Goal: Task Accomplishment & Management: Manage account settings

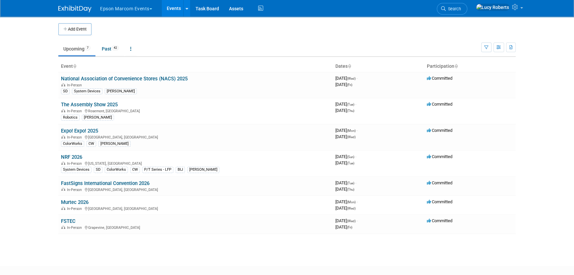
click at [114, 7] on button "Epson Marcom Events" at bounding box center [130, 7] width 61 height 15
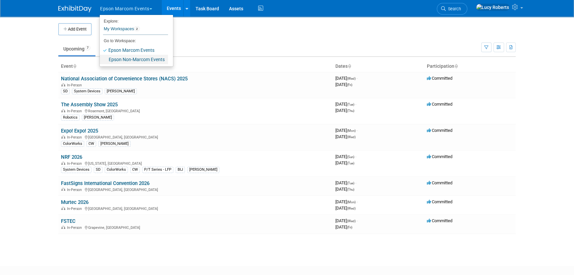
click at [138, 62] on link "Epson Non-Marcom Events" at bounding box center [134, 59] width 68 height 9
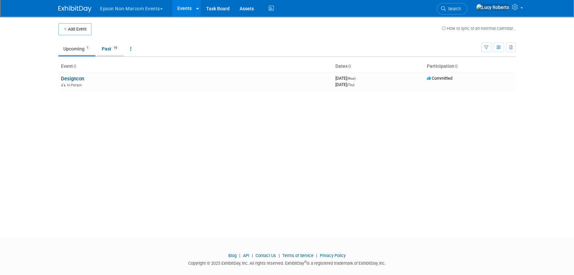
click at [106, 54] on link "Past 19" at bounding box center [110, 48] width 27 height 13
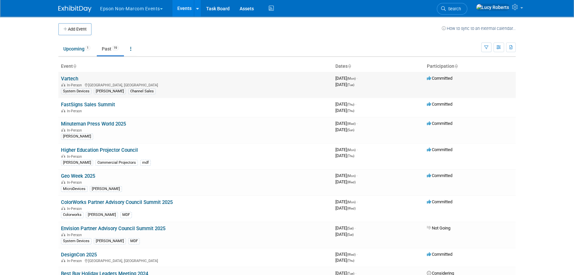
click at [78, 80] on link "Vartech" at bounding box center [69, 79] width 17 height 6
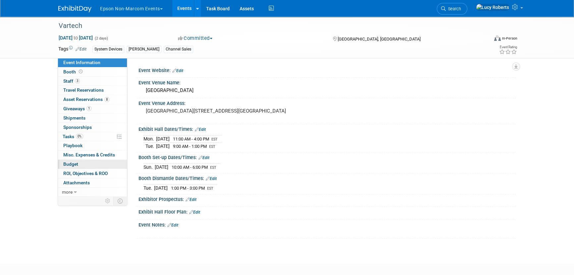
click at [103, 162] on link "Budget" at bounding box center [92, 164] width 69 height 9
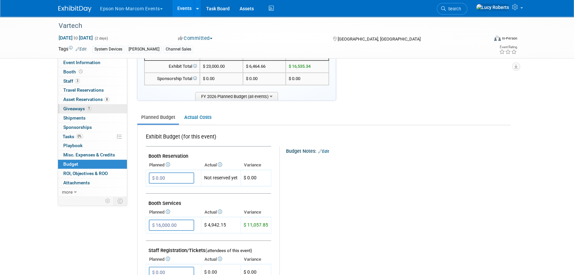
scroll to position [30, 0]
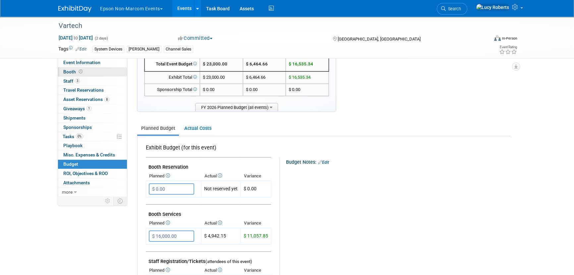
click at [75, 73] on span "Booth" at bounding box center [73, 71] width 21 height 5
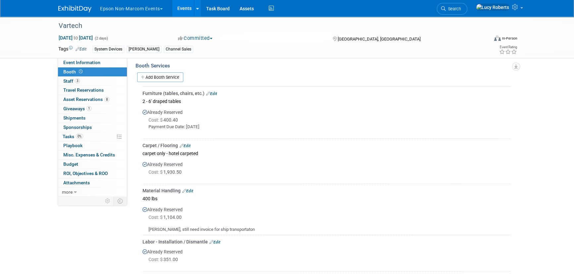
scroll to position [90, 0]
click at [188, 143] on link "Edit" at bounding box center [185, 145] width 11 height 5
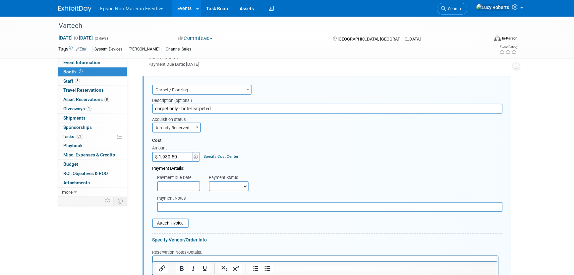
scroll to position [0, 0]
click at [181, 154] on input "$ 1,930.50" at bounding box center [172, 157] width 41 height 10
type input "$ 1,930.50"
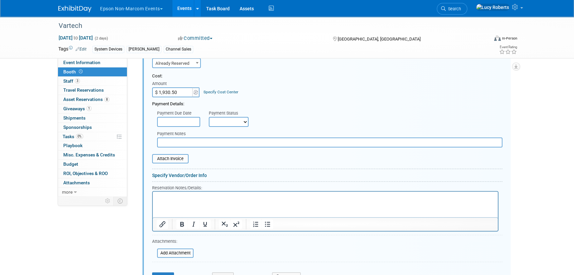
scroll to position [242, 0]
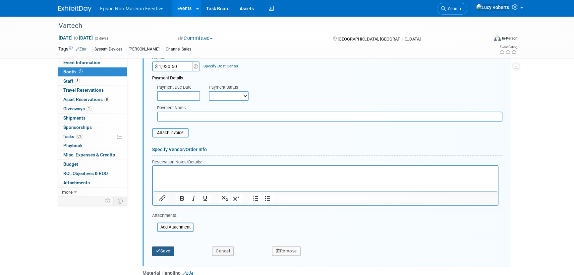
click at [163, 248] on button "Save" at bounding box center [163, 250] width 22 height 9
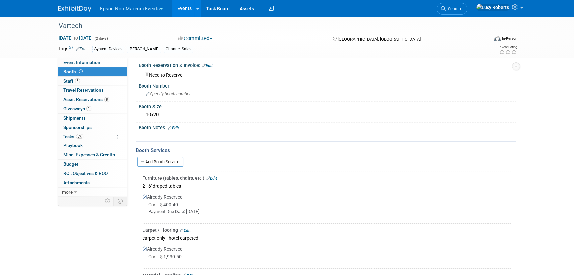
scroll to position [0, 0]
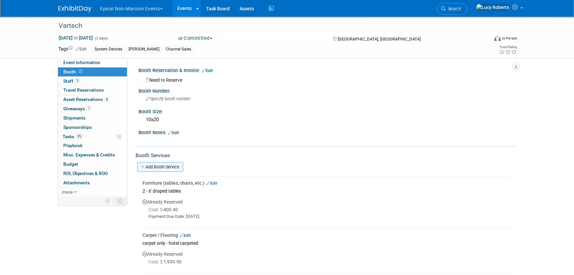
click at [166, 168] on link "Add Booth Service" at bounding box center [160, 167] width 46 height 10
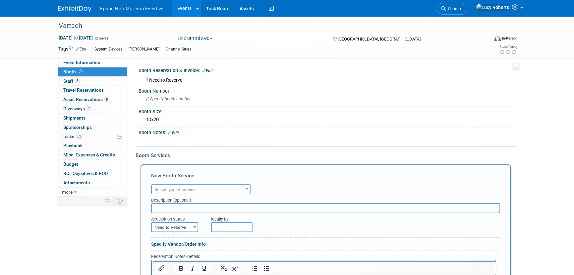
click at [192, 188] on span "Select type of service" at bounding box center [175, 189] width 41 height 5
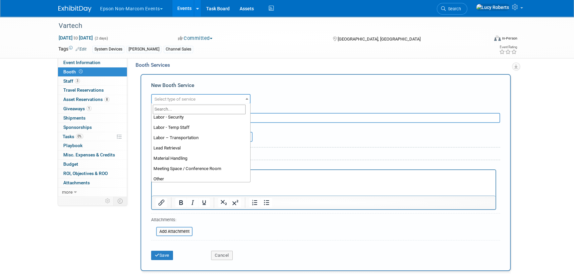
scroll to position [120, 0]
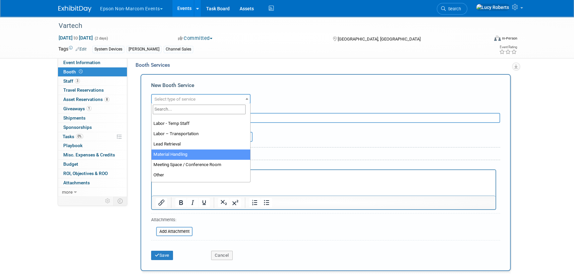
select select "10"
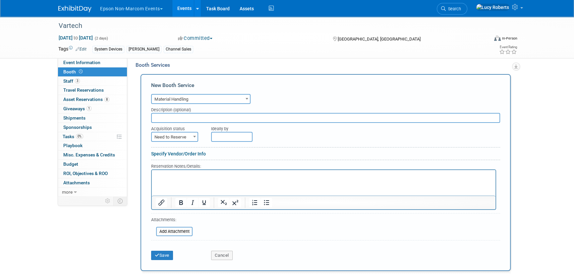
click at [172, 117] on input "text" at bounding box center [325, 118] width 349 height 10
type input "dock to show floor"
click at [171, 134] on span "Need to Reserve" at bounding box center [175, 136] width 46 height 9
select select "2"
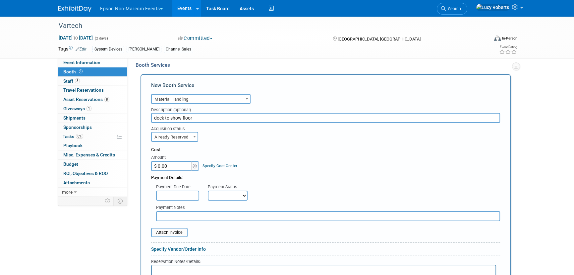
click at [178, 165] on input "$ 0.00" at bounding box center [171, 166] width 41 height 10
type input "$ 1,104.00"
click at [175, 213] on input "text" at bounding box center [328, 216] width 344 height 10
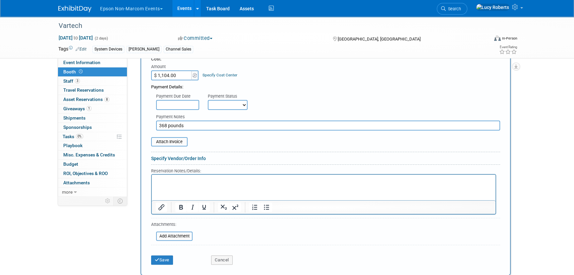
scroll to position [211, 0]
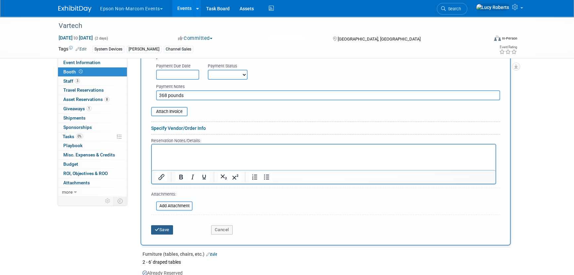
type input "368 pounds"
click at [164, 230] on button "Save" at bounding box center [162, 229] width 22 height 9
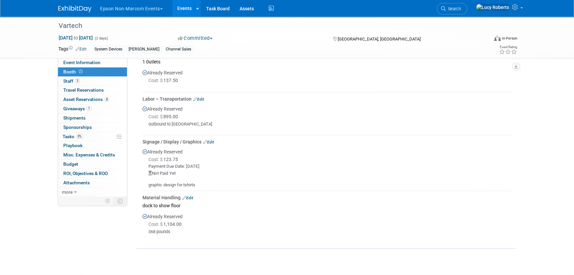
scroll to position [328, 0]
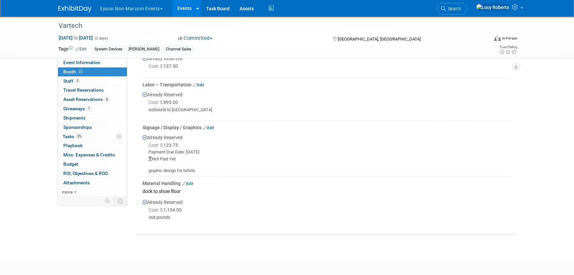
click at [209, 126] on link "Edit" at bounding box center [208, 127] width 11 height 5
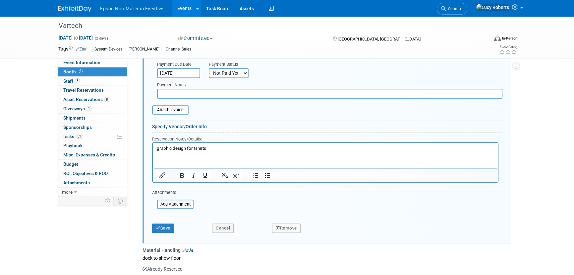
scroll to position [523, 0]
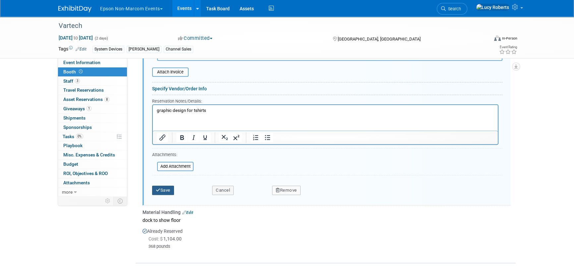
click at [164, 190] on button "Save" at bounding box center [163, 189] width 22 height 9
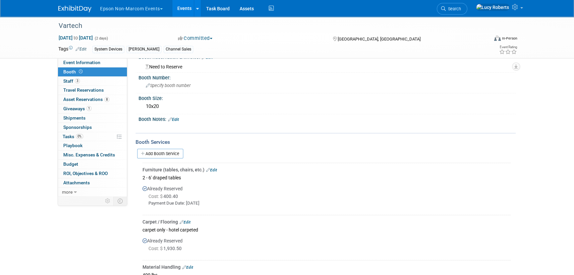
scroll to position [0, 0]
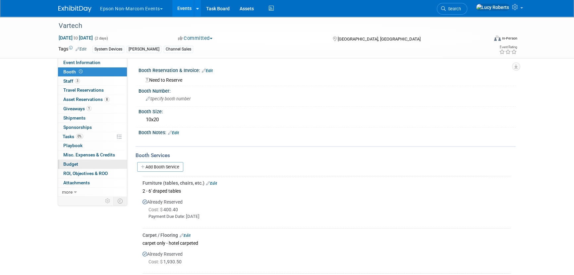
click at [77, 166] on span "Budget" at bounding box center [70, 163] width 15 height 5
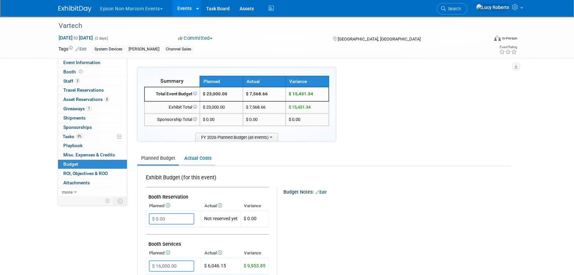
click at [200, 158] on link "Actual Costs" at bounding box center [197, 158] width 35 height 12
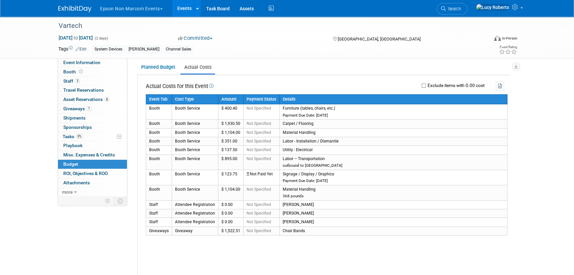
scroll to position [120, 0]
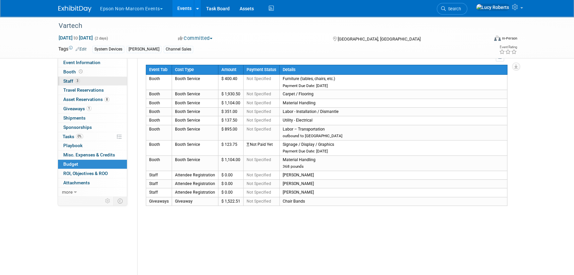
click at [90, 83] on link "3 Staff 3" at bounding box center [92, 81] width 69 height 9
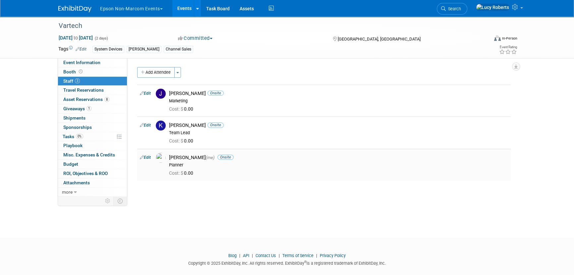
click at [150, 155] on link "Edit" at bounding box center [145, 157] width 11 height 5
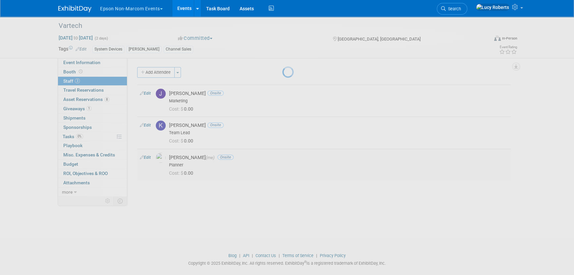
select select "71abe8f6-6f63-4ecd-ba38-dfec793b3639"
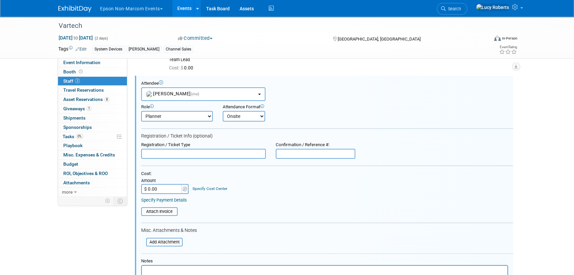
click at [166, 186] on input "$ 0.00" at bounding box center [161, 189] width 41 height 10
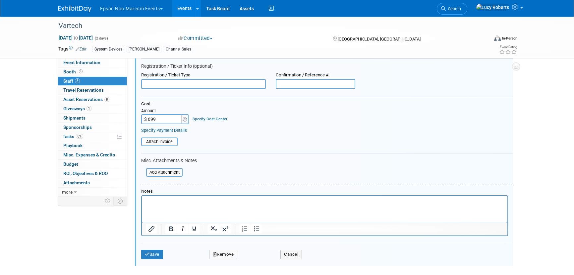
scroll to position [164, 0]
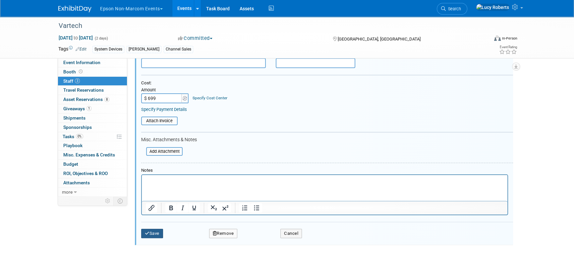
type input "$ 699.00"
click at [153, 231] on button "Save" at bounding box center [152, 233] width 22 height 9
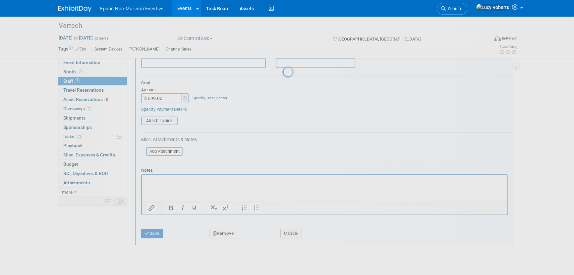
scroll to position [9, 0]
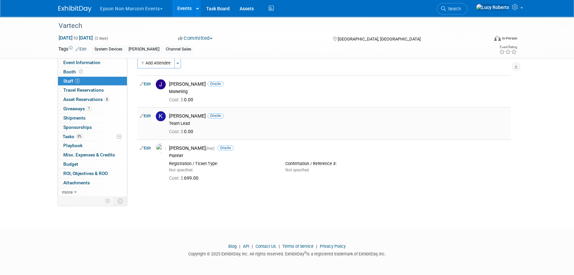
click at [146, 116] on link "Edit" at bounding box center [145, 115] width 11 height 5
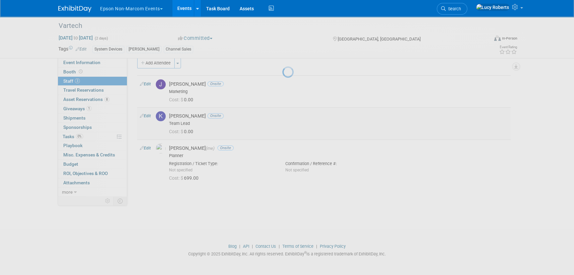
select select "30de6e3f-9622-43c7-945b-f9c13a93b915"
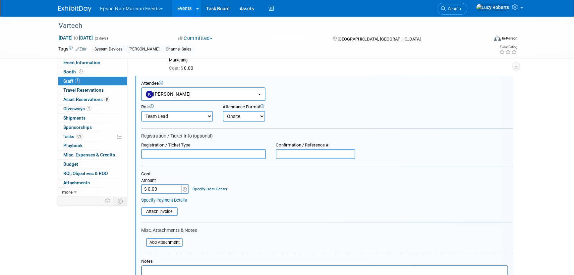
scroll to position [41, 0]
click at [163, 187] on input "$ 0.00" at bounding box center [161, 188] width 41 height 10
type input "$"
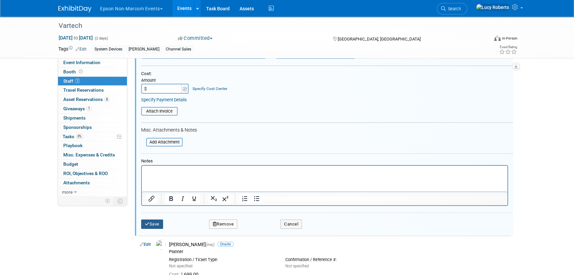
scroll to position [162, 0]
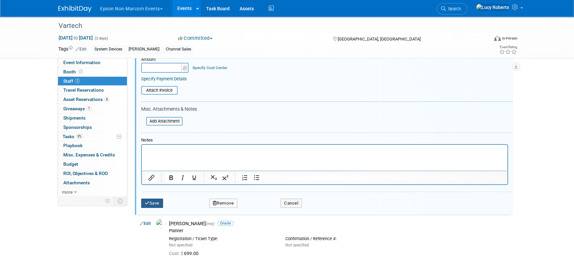
type input "$ 0.00"
click at [150, 202] on button "Save" at bounding box center [152, 202] width 22 height 9
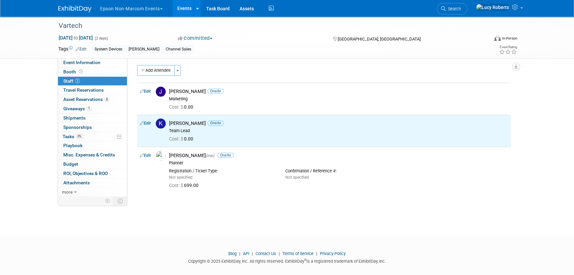
scroll to position [0, 0]
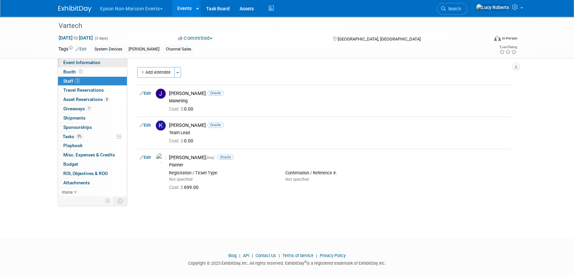
click at [87, 61] on span "Event Information" at bounding box center [81, 62] width 37 height 5
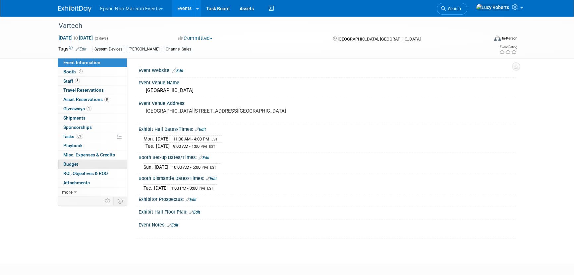
click at [76, 163] on span "Budget" at bounding box center [70, 163] width 15 height 5
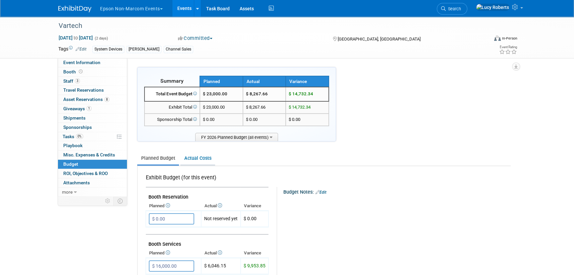
click at [202, 156] on link "Actual Costs" at bounding box center [197, 158] width 35 height 12
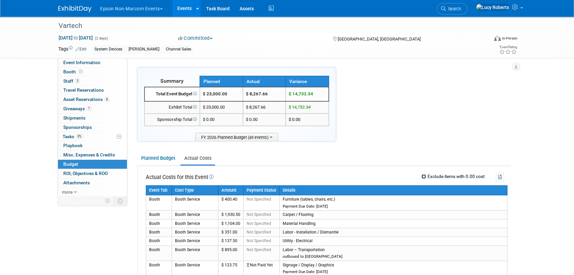
click at [424, 174] on input "Exclude items with 0.00 cost" at bounding box center [424, 176] width 4 height 4
checkbox input "true"
click at [499, 176] on icon "button" at bounding box center [501, 176] width 4 height 5
click at [232, 155] on ul "Planned Budget Actual Costs" at bounding box center [324, 158] width 374 height 15
